Goal: Information Seeking & Learning: Learn about a topic

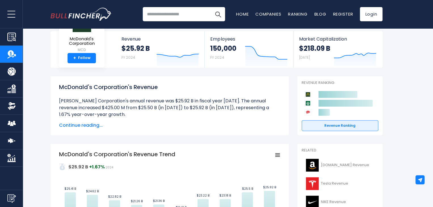
scroll to position [57, 0]
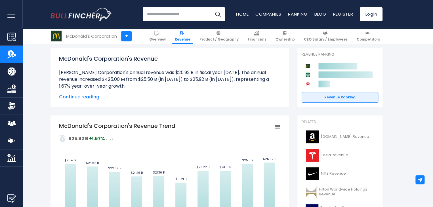
click at [92, 96] on span "Continue reading..." at bounding box center [169, 97] width 221 height 7
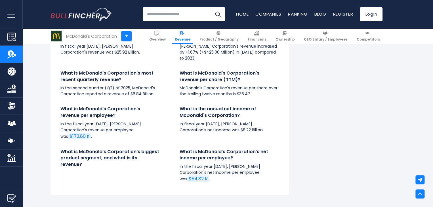
scroll to position [1531, 0]
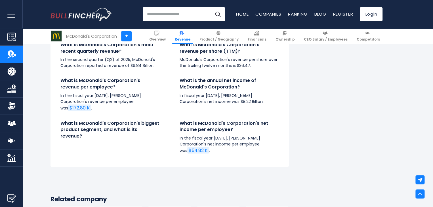
click at [7, 75] on link "Product / Geography" at bounding box center [11, 71] width 23 height 17
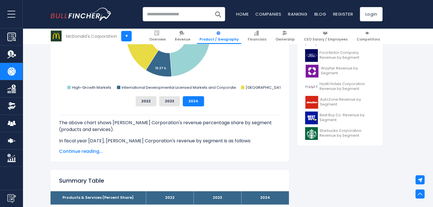
scroll to position [255, 0]
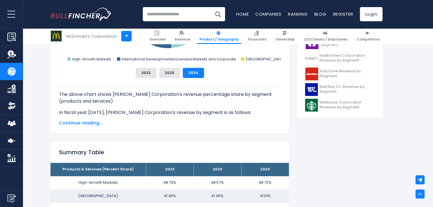
click at [14, 91] on img "Company Financials" at bounding box center [11, 88] width 9 height 9
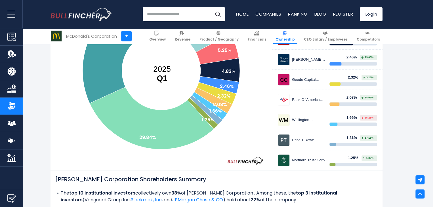
scroll to position [198, 0]
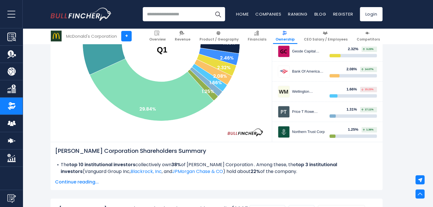
click at [10, 37] on img "Company Overview" at bounding box center [11, 37] width 9 height 9
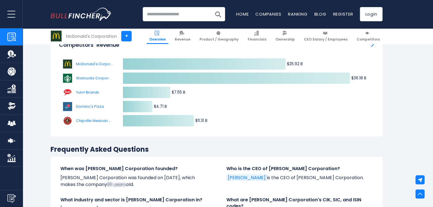
scroll to position [1842, 0]
